Goal: Task Accomplishment & Management: Manage account settings

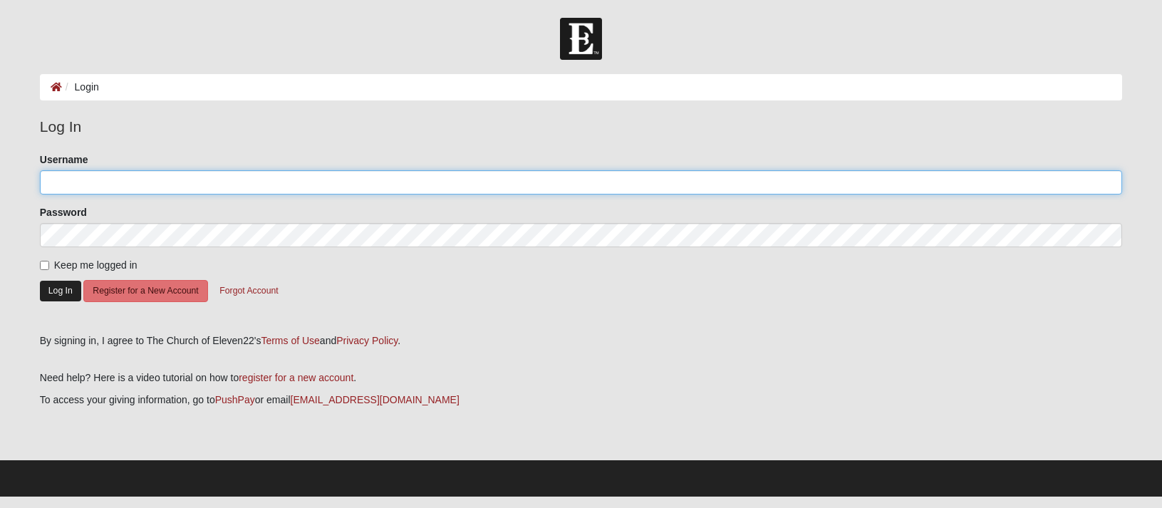
type input "[EMAIL_ADDRESS][DOMAIN_NAME]"
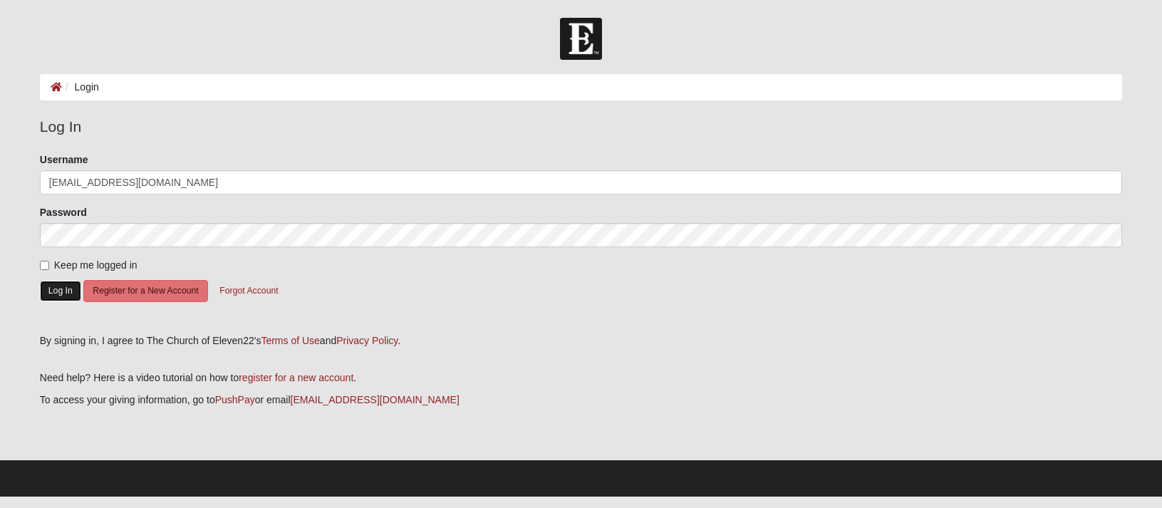
click at [54, 296] on button "Log In" at bounding box center [60, 291] width 41 height 21
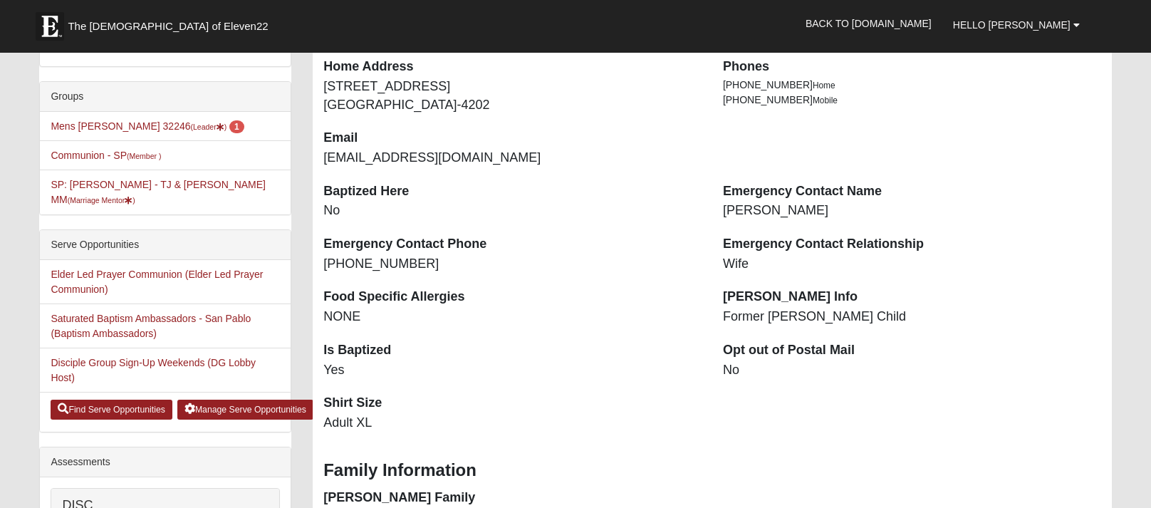
scroll to position [285, 0]
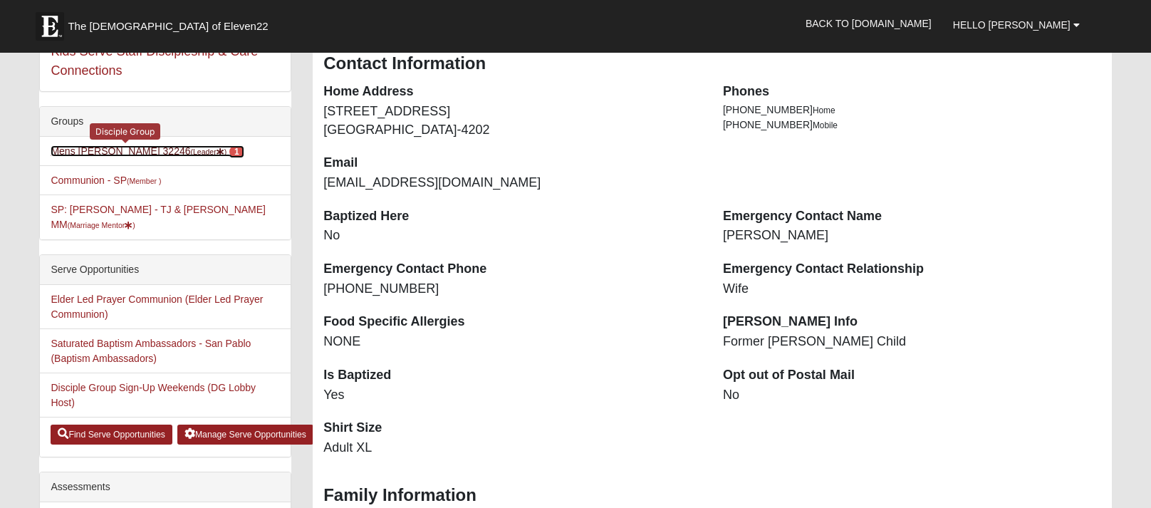
click at [140, 150] on link "Mens Haines 32246 (Leader ) 1" at bounding box center [147, 150] width 193 height 11
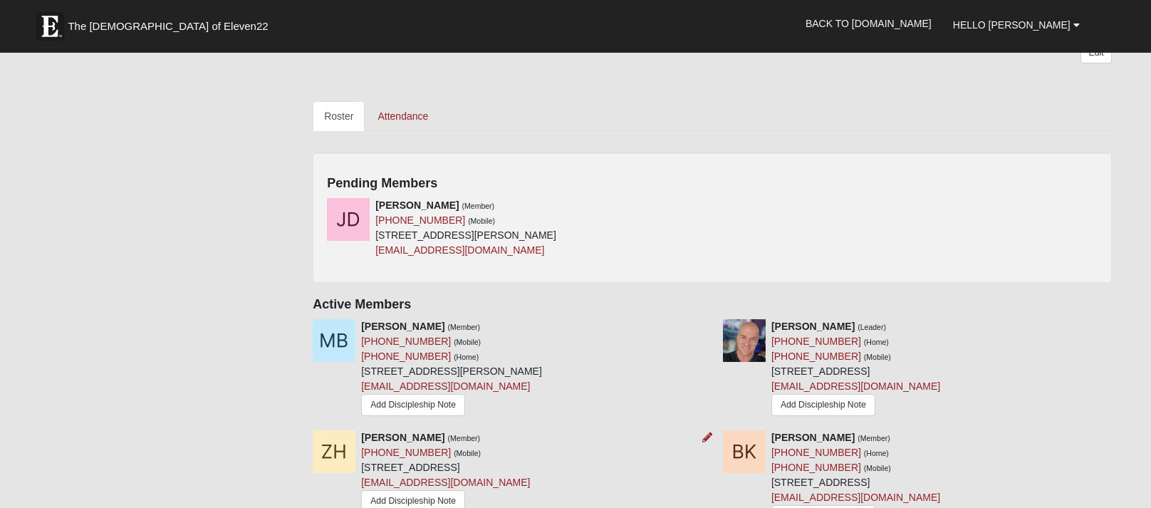
scroll to position [570, 0]
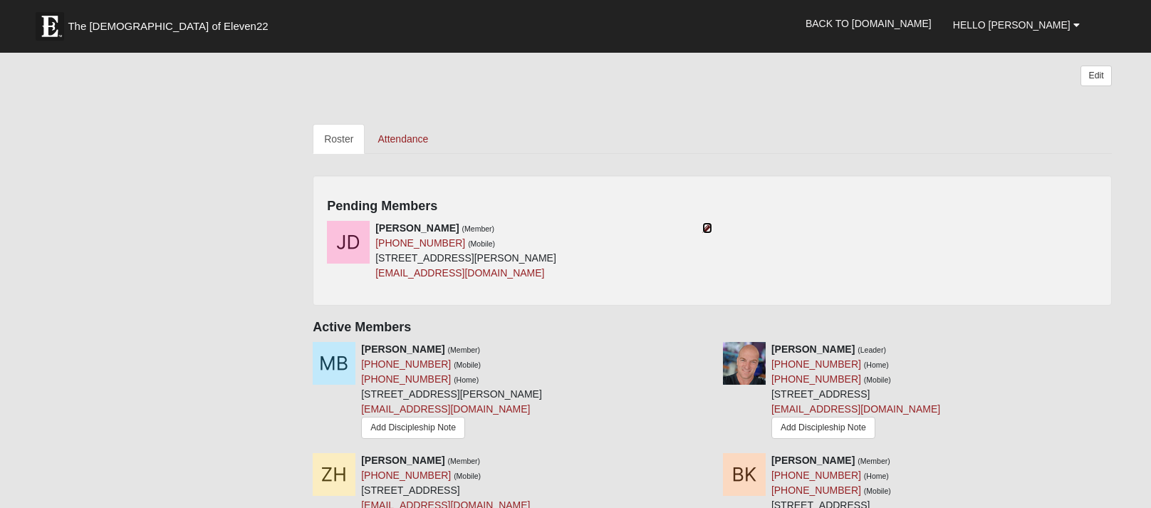
click at [703, 232] on icon at bounding box center [707, 228] width 10 height 10
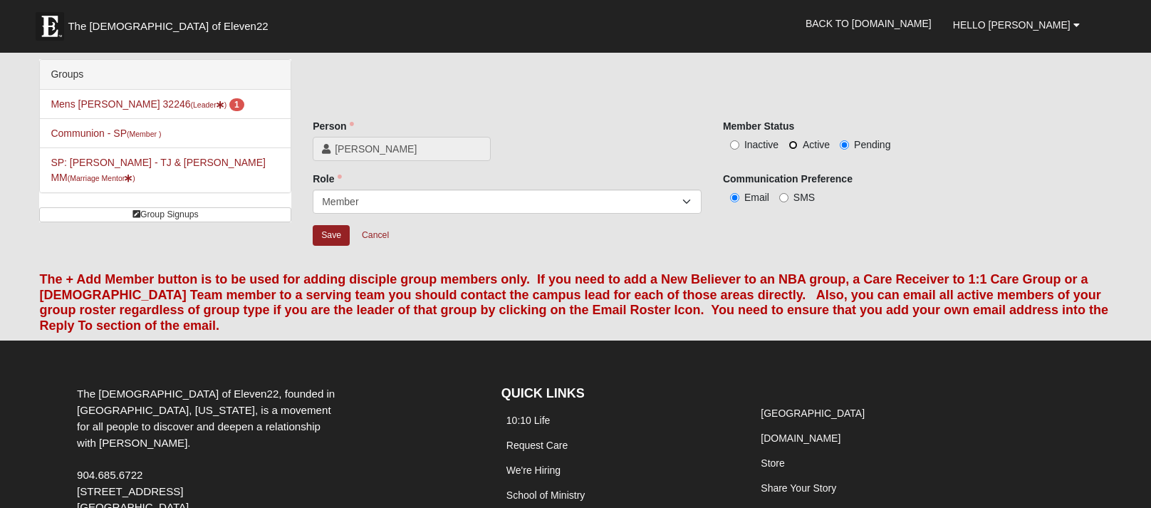
click at [793, 142] on input "Active" at bounding box center [792, 144] width 9 height 9
radio input "true"
click at [330, 234] on input "Save" at bounding box center [331, 235] width 37 height 21
